Goal: Check status: Check status

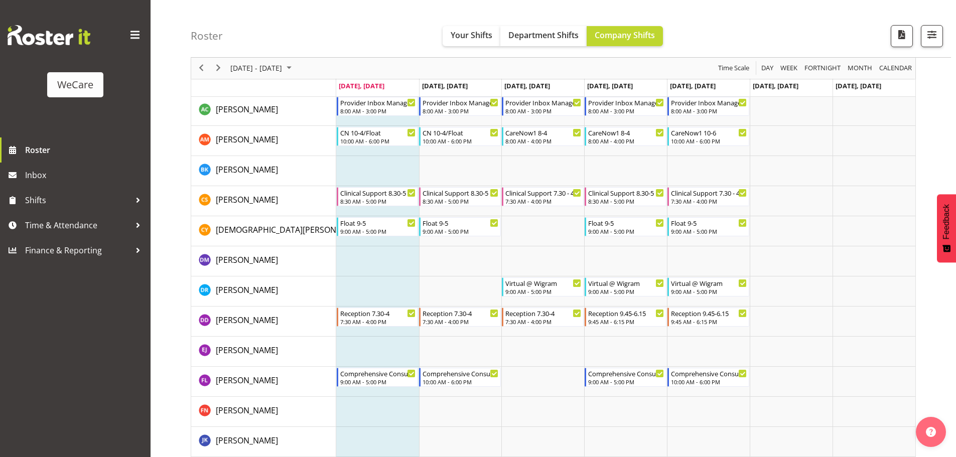
scroll to position [2471, 0]
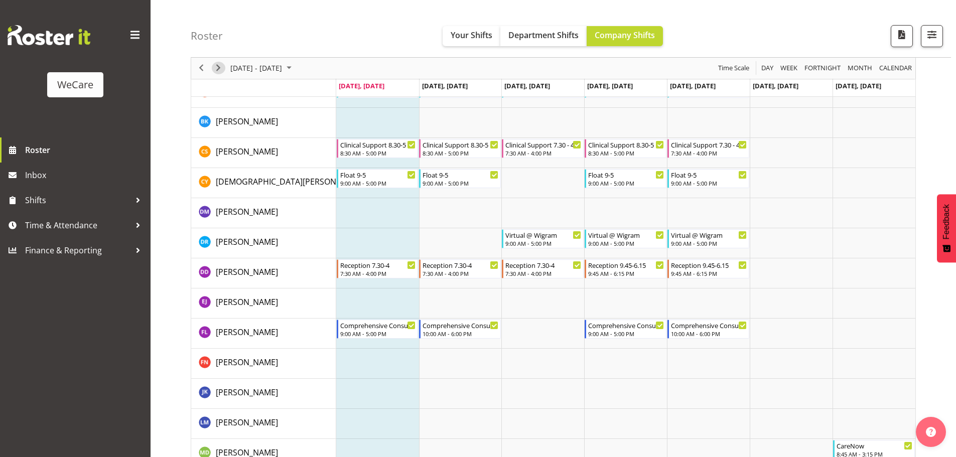
drag, startPoint x: 217, startPoint y: 64, endPoint x: 336, endPoint y: 293, distance: 258.0
click at [217, 66] on span "Next" at bounding box center [218, 68] width 12 height 13
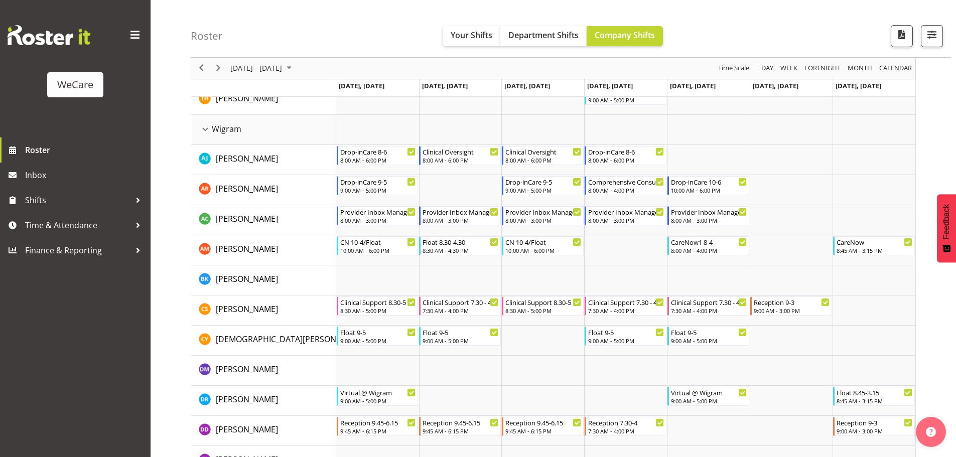
scroll to position [2371, 0]
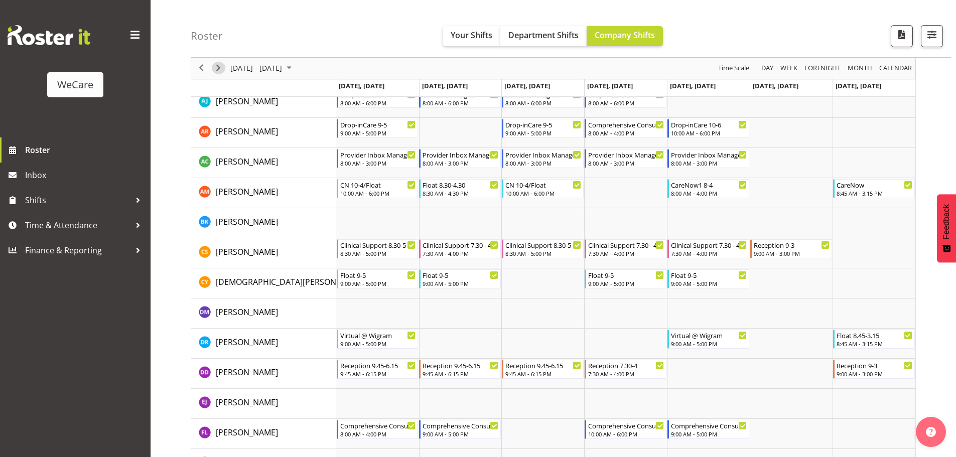
click at [220, 71] on span "Next" at bounding box center [218, 68] width 12 height 13
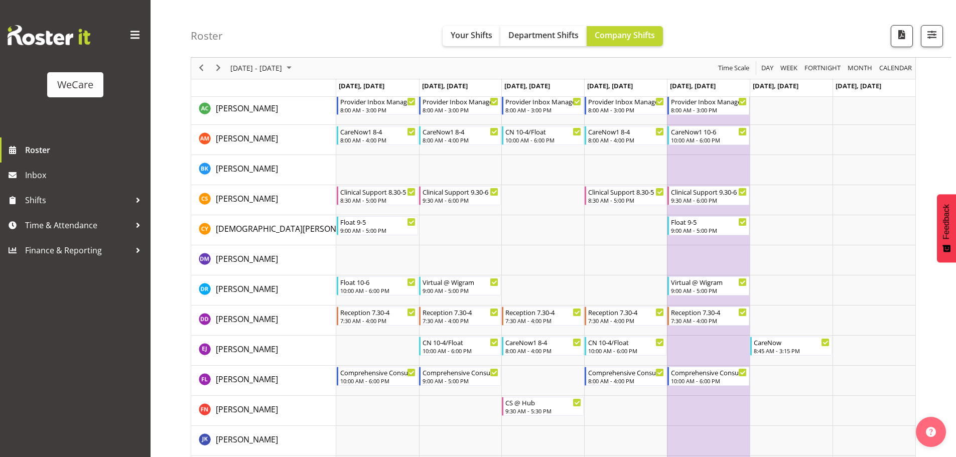
scroll to position [2421, 0]
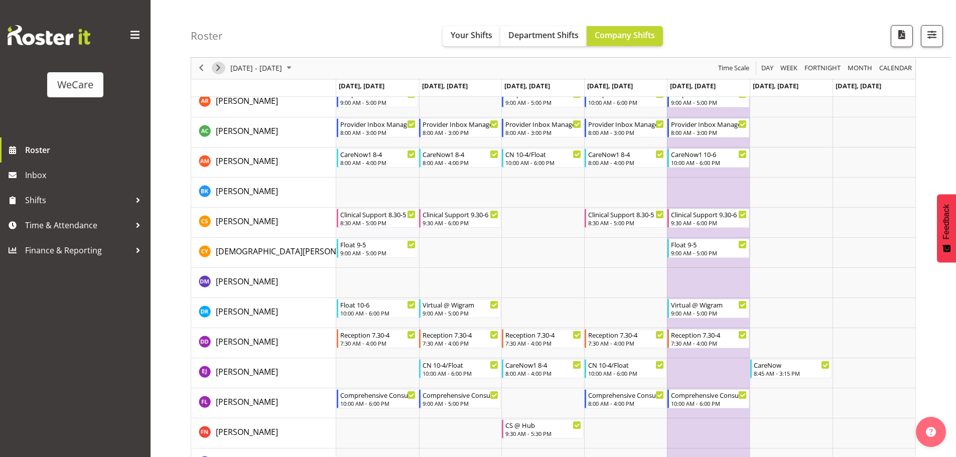
click at [215, 65] on span "Next" at bounding box center [218, 68] width 12 height 13
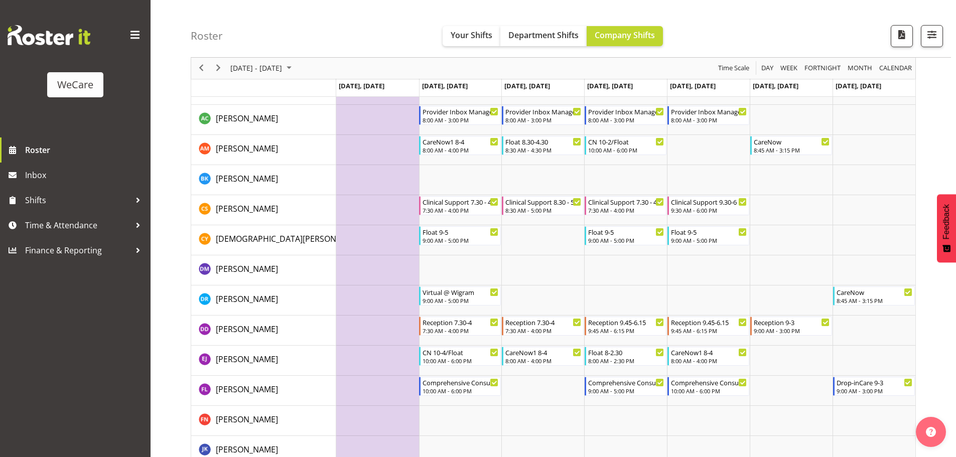
scroll to position [2410, 0]
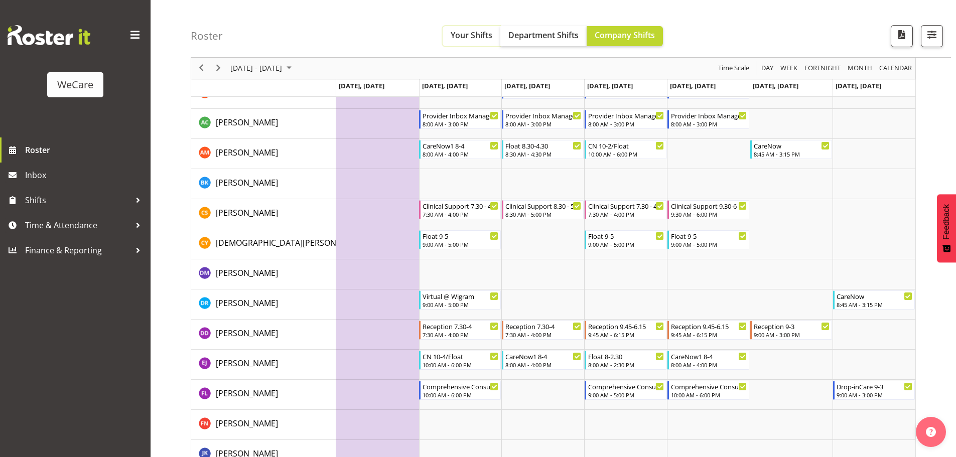
click at [471, 29] on button "Your Shifts" at bounding box center [471, 36] width 58 height 20
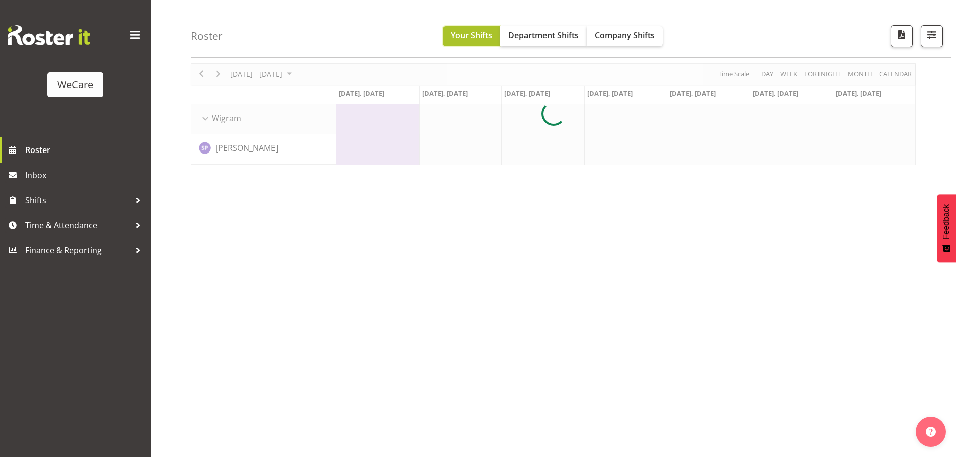
scroll to position [37, 0]
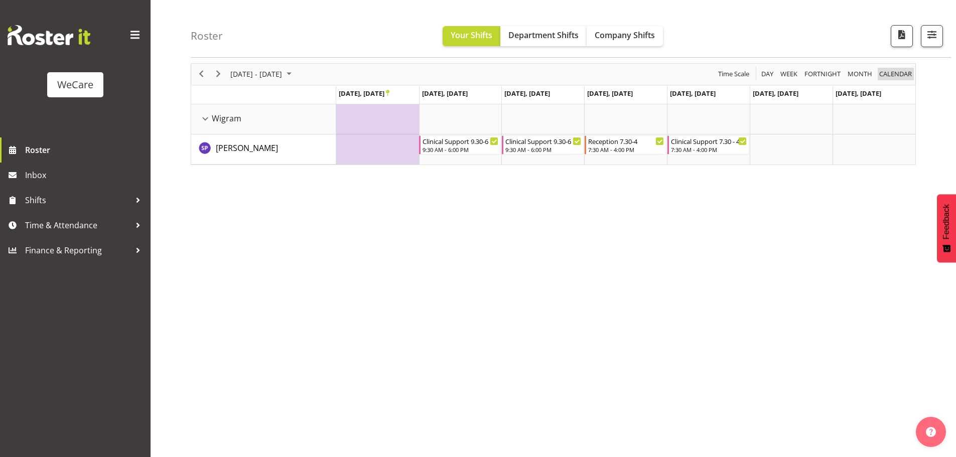
drag, startPoint x: 895, startPoint y: 70, endPoint x: 880, endPoint y: 89, distance: 24.0
click at [895, 70] on span "calendar" at bounding box center [895, 74] width 35 height 13
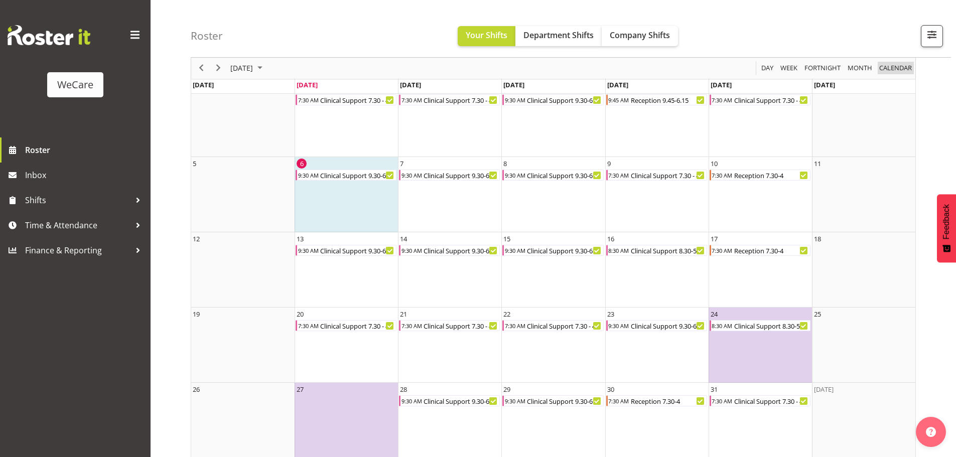
scroll to position [65, 0]
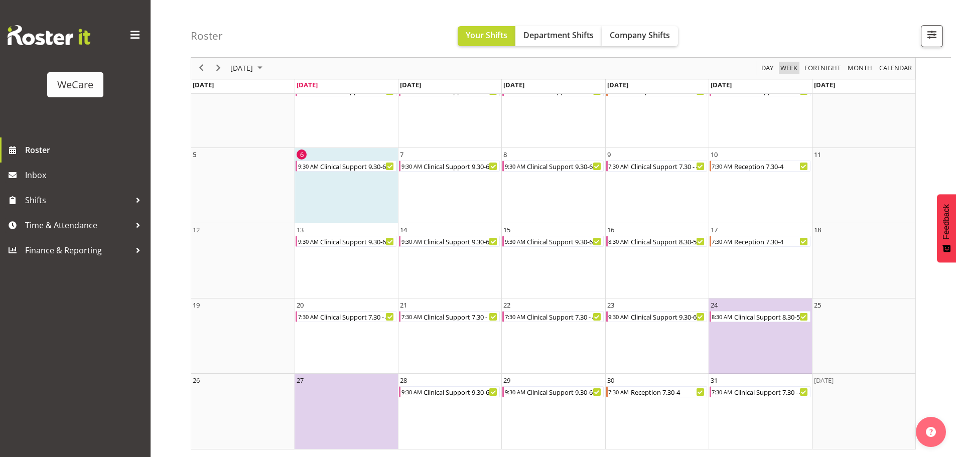
click at [787, 73] on span "Week" at bounding box center [788, 68] width 19 height 13
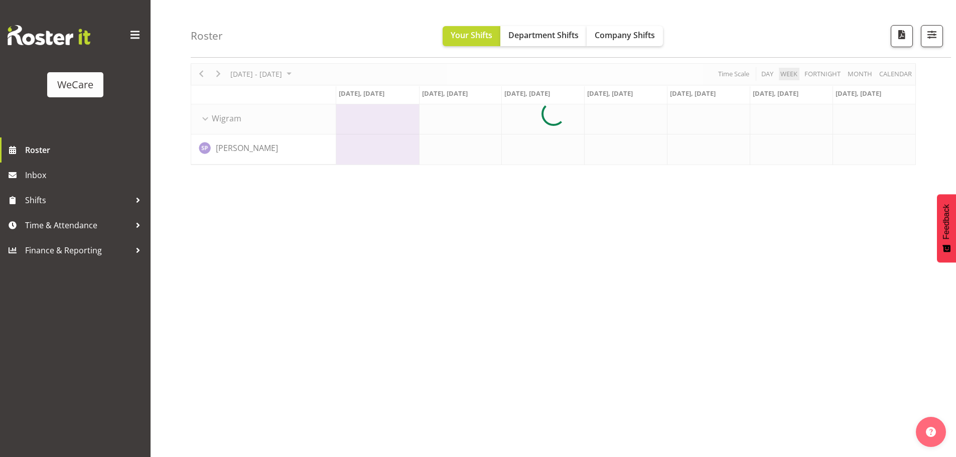
scroll to position [37, 0]
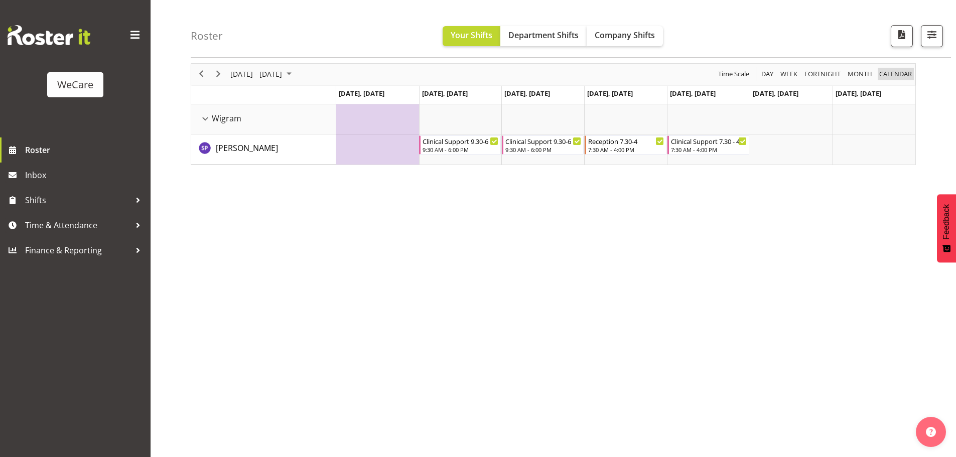
click at [888, 74] on span "calendar" at bounding box center [895, 74] width 35 height 13
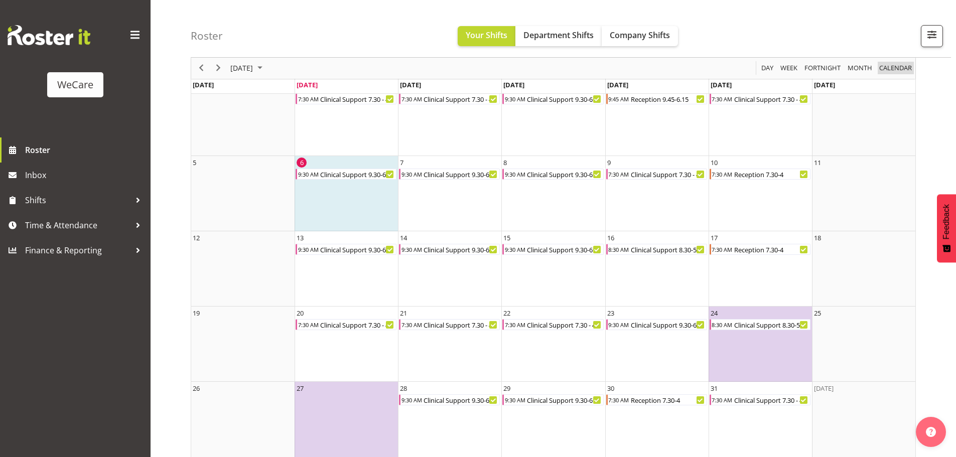
scroll to position [65, 0]
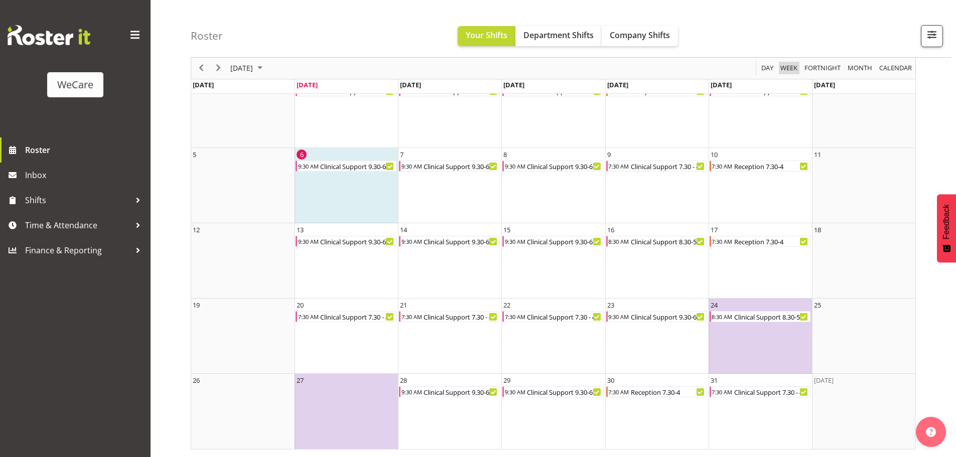
click at [788, 69] on span "Week" at bounding box center [788, 68] width 19 height 13
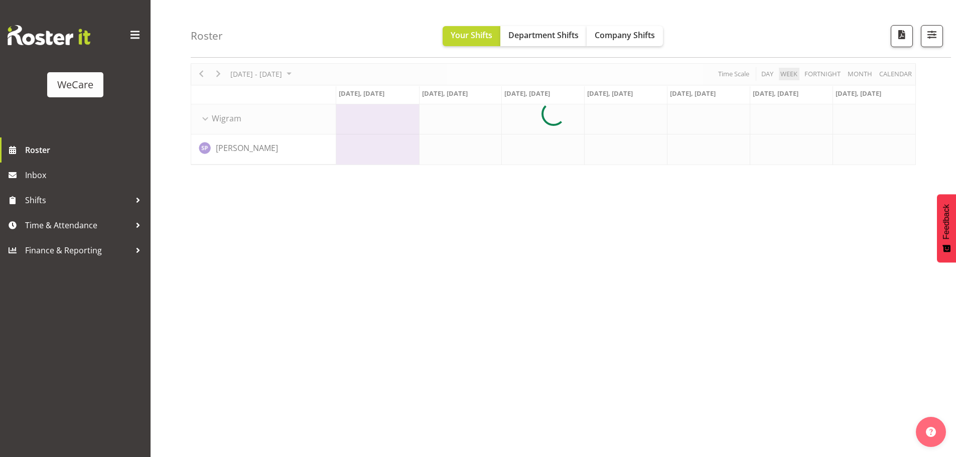
scroll to position [37, 0]
click at [633, 40] on span "Company Shifts" at bounding box center [624, 35] width 60 height 11
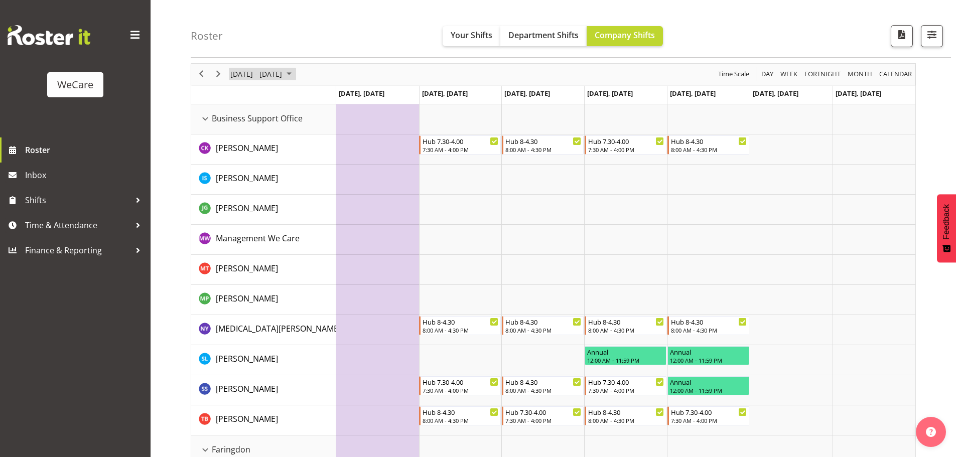
click at [295, 74] on span "October 2025" at bounding box center [289, 74] width 12 height 13
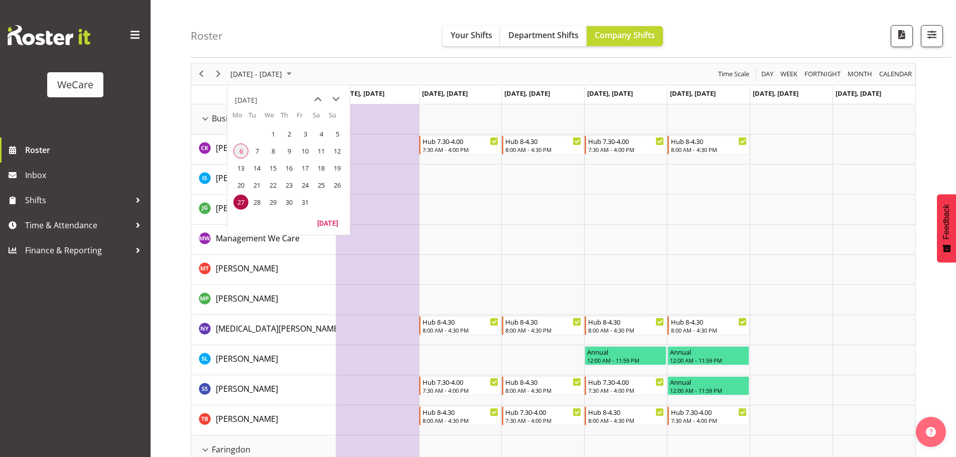
click at [243, 156] on span "6" at bounding box center [240, 150] width 15 height 15
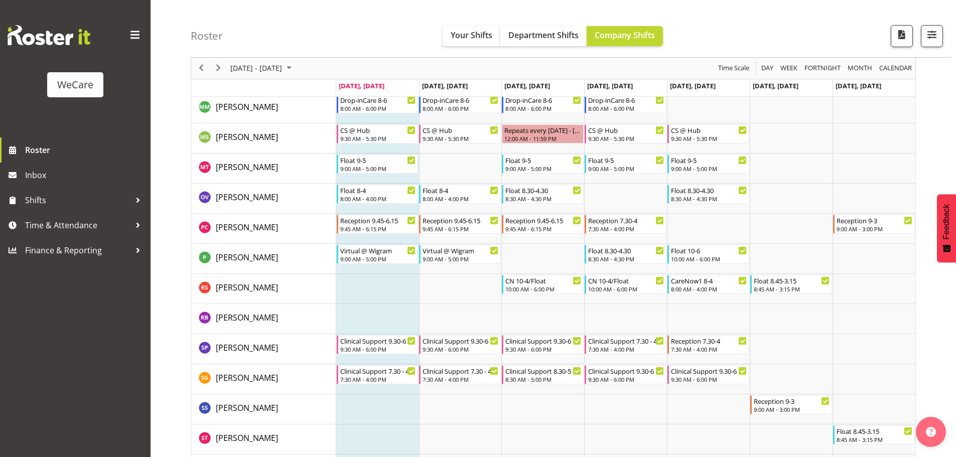
scroll to position [2896, 0]
